Goal: Task Accomplishment & Management: Use online tool/utility

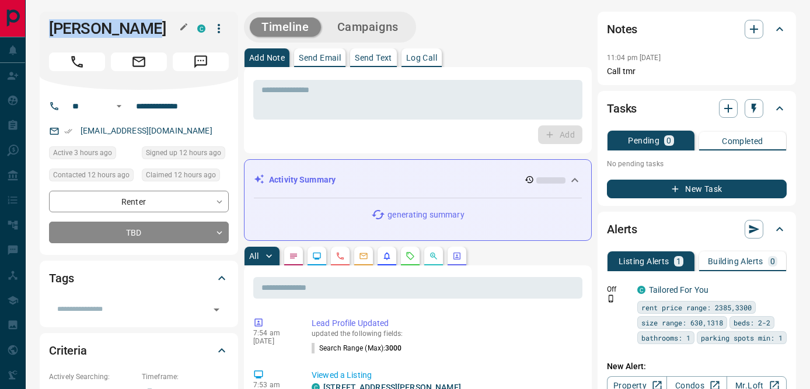
click at [163, 29] on h1 "[PERSON_NAME]" at bounding box center [114, 28] width 131 height 19
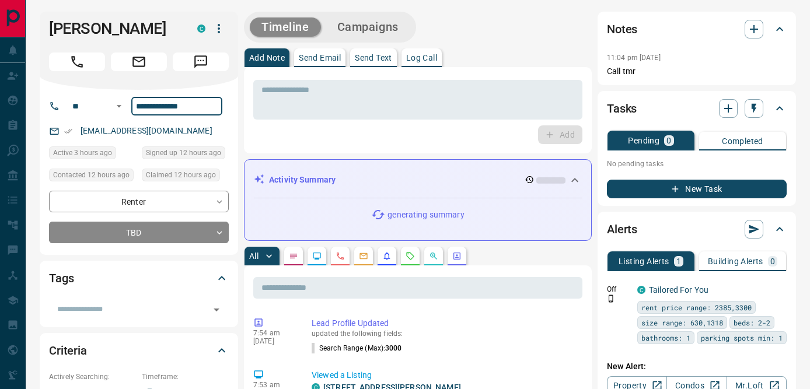
click at [165, 106] on input "**********" at bounding box center [176, 106] width 91 height 19
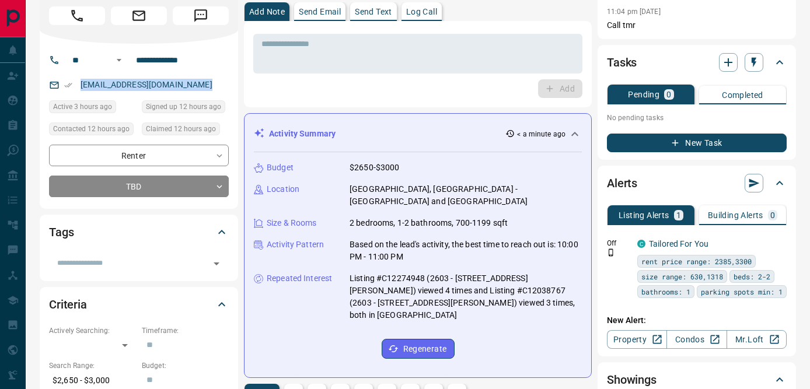
scroll to position [43, 0]
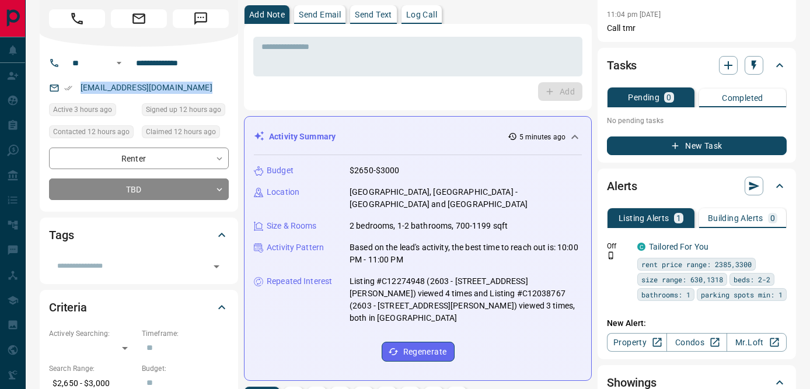
click at [424, 15] on p "Log Call" at bounding box center [421, 15] width 31 height 8
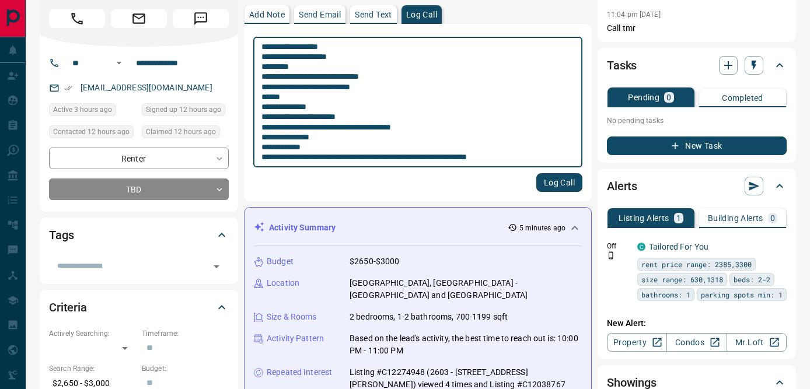
type textarea "**********"
click at [562, 187] on button "Log Call" at bounding box center [559, 182] width 46 height 19
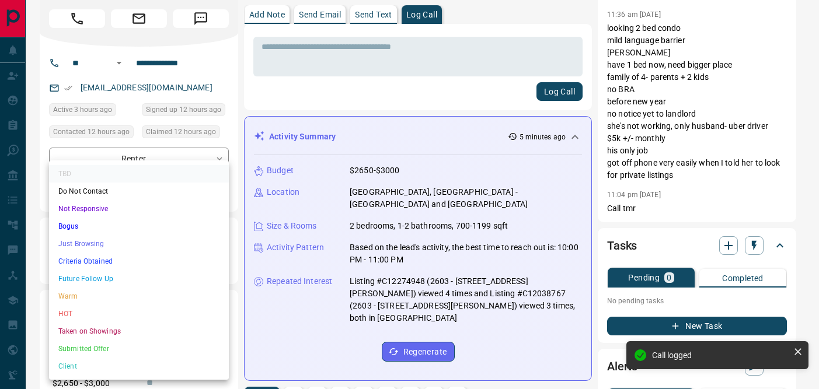
click at [83, 256] on li "Criteria Obtained" at bounding box center [139, 262] width 180 height 18
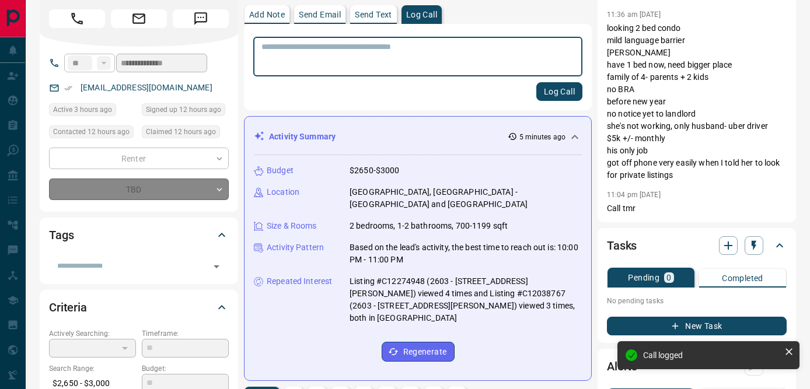
type input "*"
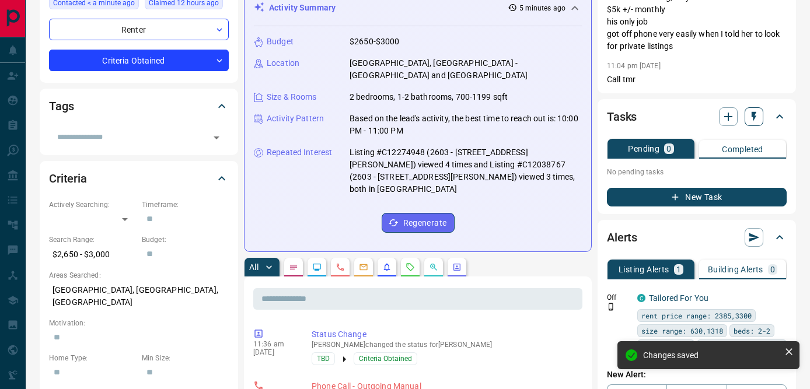
scroll to position [173, 0]
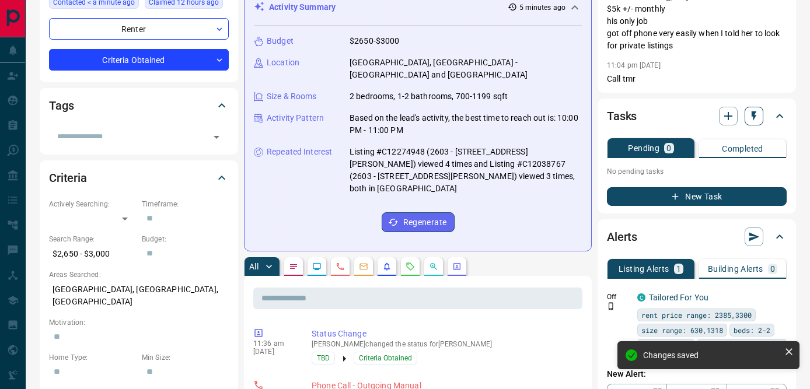
click at [754, 113] on icon "button" at bounding box center [754, 116] width 5 height 10
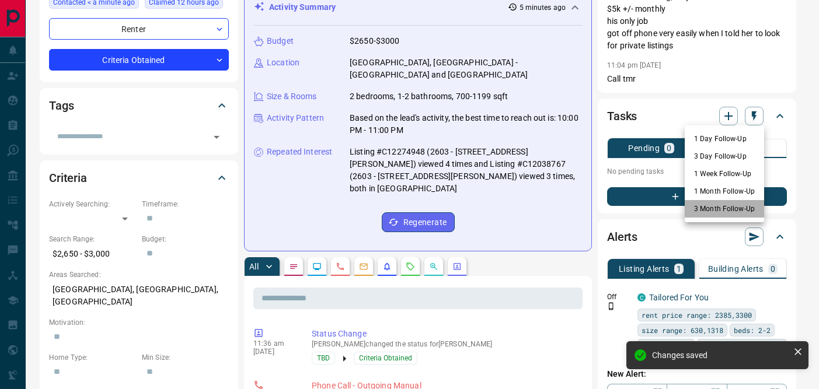
click at [705, 208] on li "3 Month Follow-Up" at bounding box center [724, 209] width 79 height 18
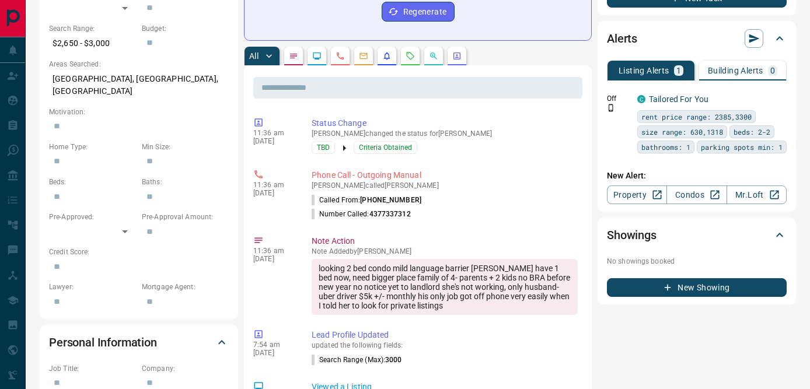
scroll to position [386, 0]
